Goal: Task Accomplishment & Management: Manage account settings

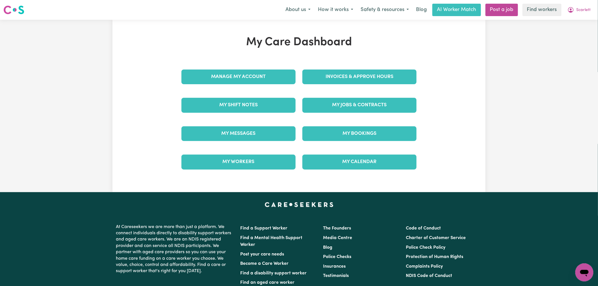
click at [342, 69] on div "Invoices & Approve Hours" at bounding box center [359, 77] width 121 height 28
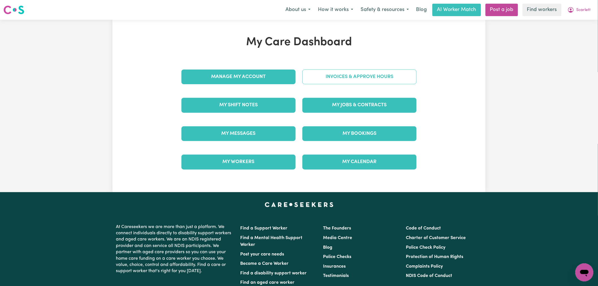
click at [341, 77] on link "Invoices & Approve Hours" at bounding box center [360, 77] width 114 height 15
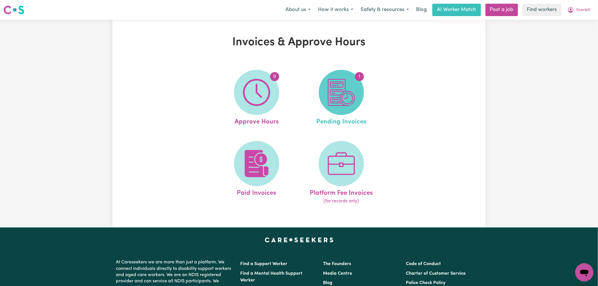
click at [344, 90] on img at bounding box center [341, 92] width 27 height 27
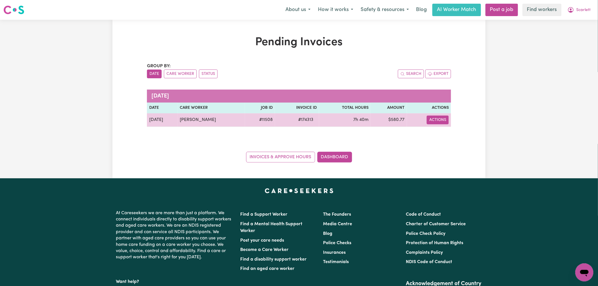
click at [440, 120] on button "Actions" at bounding box center [438, 120] width 22 height 9
click at [447, 133] on link "Download Invoice" at bounding box center [456, 133] width 52 height 11
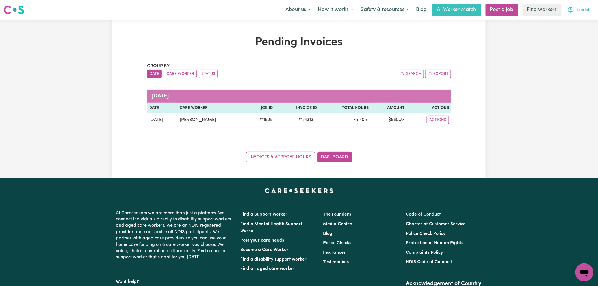
click at [575, 9] on icon "My Account" at bounding box center [571, 10] width 7 height 7
click at [575, 16] on button "Scarlett" at bounding box center [579, 10] width 31 height 12
click at [574, 25] on div "Pending Invoices Group by: Date Care Worker Status Search Export [DATE] Date Ca…" at bounding box center [299, 99] width 598 height 159
click at [578, 10] on span "Scarlett" at bounding box center [584, 10] width 14 height 6
click at [577, 22] on link "My Dashboard" at bounding box center [572, 22] width 45 height 11
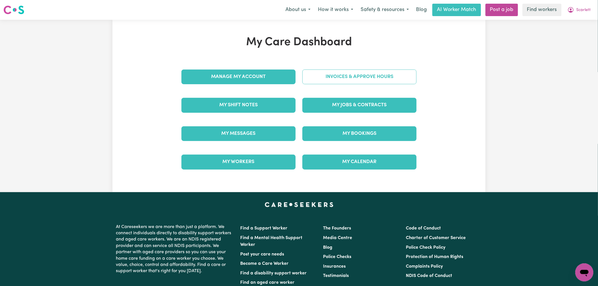
click at [373, 82] on link "Invoices & Approve Hours" at bounding box center [360, 77] width 114 height 15
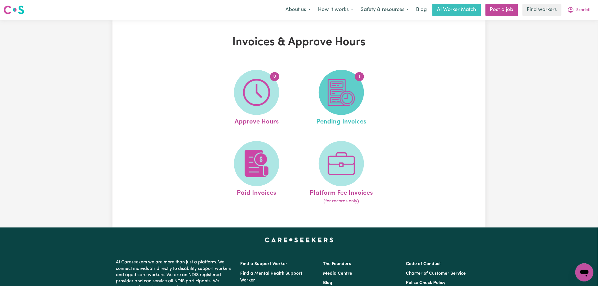
click at [350, 101] on img at bounding box center [341, 92] width 27 height 27
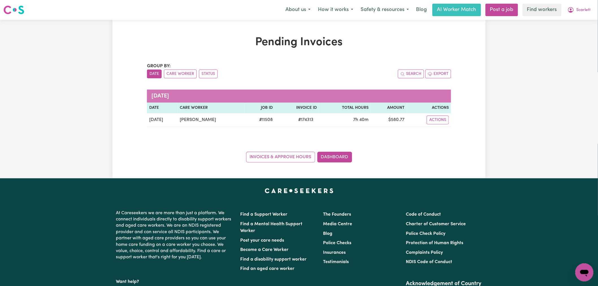
click at [556, 90] on div "Pending Invoices Group by: Date Care Worker Status Search Export [DATE] Date Ca…" at bounding box center [299, 99] width 598 height 159
click at [580, 13] on span "Scarlett" at bounding box center [584, 10] width 14 height 6
click at [581, 23] on link "My Dashboard" at bounding box center [572, 22] width 45 height 11
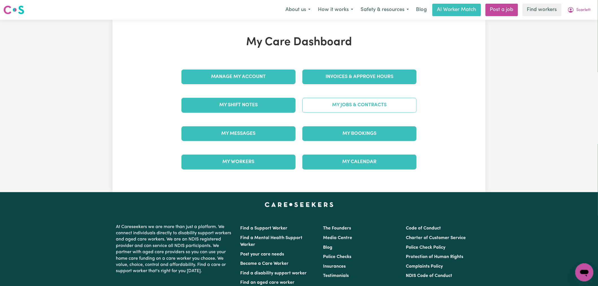
click at [348, 103] on link "My Jobs & Contracts" at bounding box center [360, 105] width 114 height 15
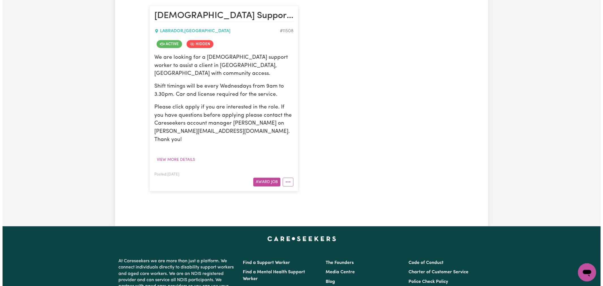
scroll to position [157, 0]
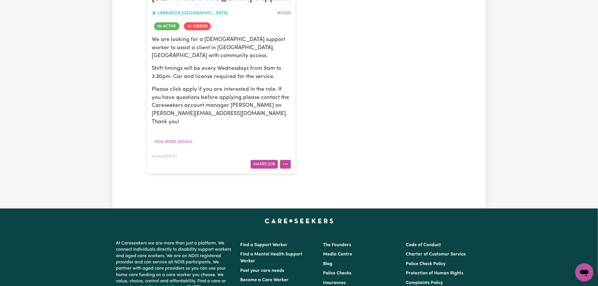
click at [288, 161] on icon "More options" at bounding box center [286, 164] width 6 height 6
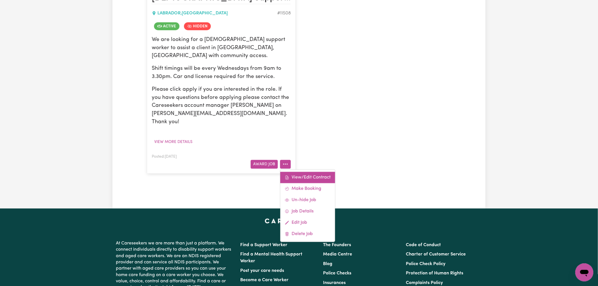
click at [298, 172] on link "View/Edit Contract" at bounding box center [308, 177] width 55 height 11
select select "WEEKDAY_DAYTIME"
select select "ASSISTANCE_SELF_CARE"
select select "ONE"
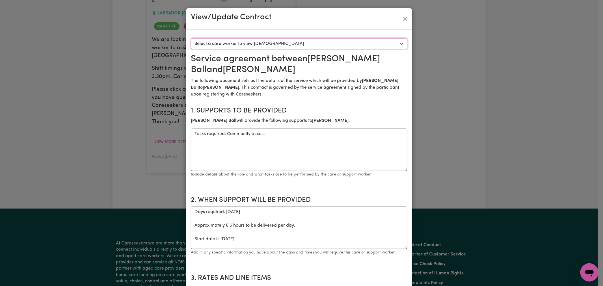
drag, startPoint x: 217, startPoint y: 44, endPoint x: 227, endPoint y: 49, distance: 12.0
click at [217, 44] on select "Select a care worker to view [DEMOGRAPHIC_DATA] #8587 - [PERSON_NAME] (contract…" at bounding box center [299, 43] width 217 height 11
select select "8199"
click at [191, 38] on select "Select a care worker to view [DEMOGRAPHIC_DATA] #8587 - [PERSON_NAME] (contract…" at bounding box center [299, 43] width 217 height 11
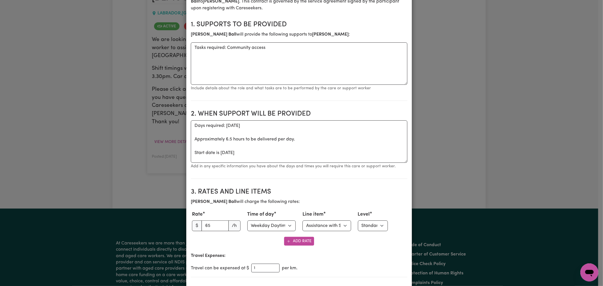
scroll to position [0, 0]
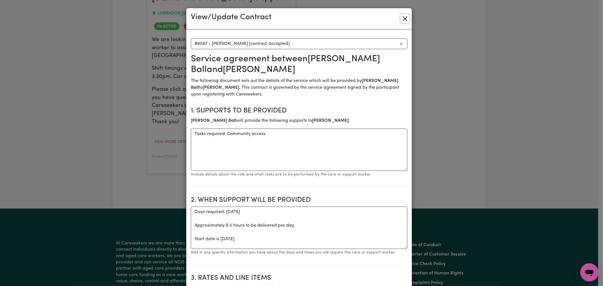
click at [407, 16] on button "Close" at bounding box center [405, 18] width 9 height 9
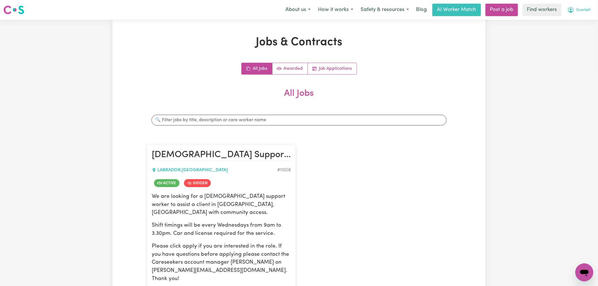
click at [584, 10] on span "Scarlett" at bounding box center [584, 10] width 14 height 6
drag, startPoint x: 583, startPoint y: 16, endPoint x: 581, endPoint y: 21, distance: 5.7
click at [581, 21] on link "My Dashboard" at bounding box center [572, 22] width 45 height 11
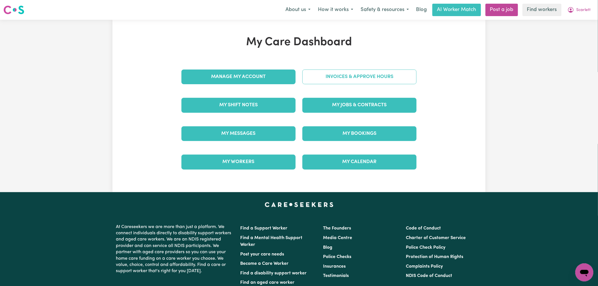
click at [364, 76] on link "Invoices & Approve Hours" at bounding box center [360, 77] width 114 height 15
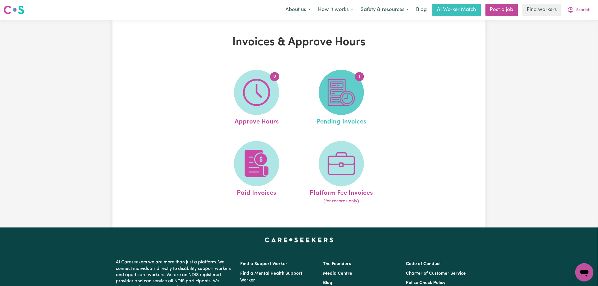
click at [347, 99] on img at bounding box center [341, 92] width 27 height 27
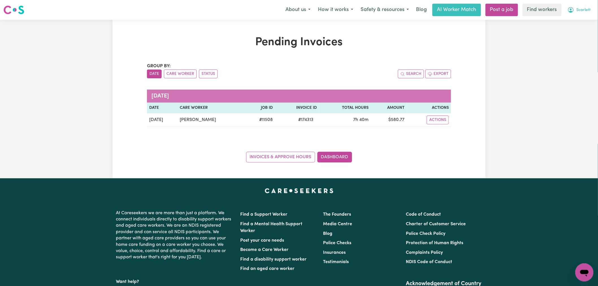
click at [583, 10] on span "Scarlett" at bounding box center [584, 10] width 14 height 6
click at [581, 27] on link "Logout" at bounding box center [572, 32] width 45 height 11
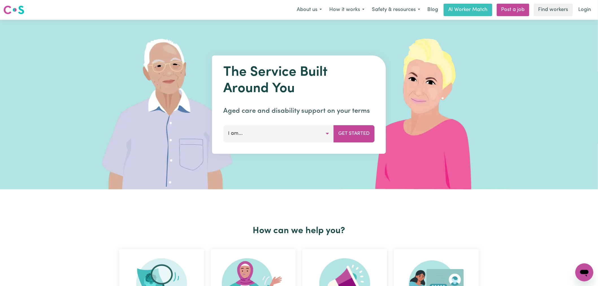
click at [579, 30] on div "The Service Built Around You Aged care and disability support on your terms I a…" at bounding box center [299, 105] width 598 height 170
click at [588, 9] on link "Login" at bounding box center [585, 10] width 20 height 12
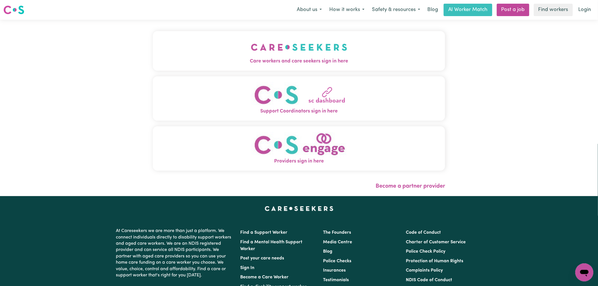
click at [224, 38] on button "Care workers and care seekers sign in here" at bounding box center [299, 51] width 292 height 40
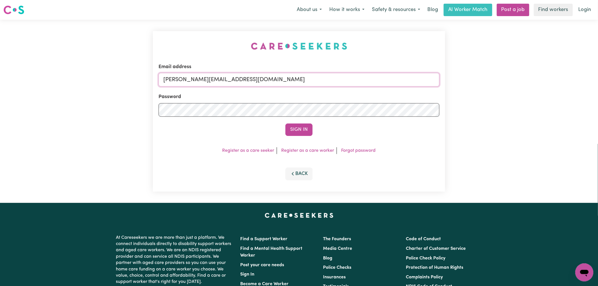
click at [256, 79] on input "[PERSON_NAME][EMAIL_ADDRESS][DOMAIN_NAME]" at bounding box center [299, 80] width 281 height 14
drag, startPoint x: 296, startPoint y: 83, endPoint x: 193, endPoint y: 77, distance: 103.1
click at [193, 77] on input "[EMAIL_ADDRESS][DOMAIN_NAME]" at bounding box center [299, 80] width 281 height 14
type input "[PERSON_NAME][EMAIL_ADDRESS][DOMAIN_NAME]"
click at [293, 131] on button "Sign In" at bounding box center [299, 130] width 27 height 12
